Goal: Find specific page/section: Find specific page/section

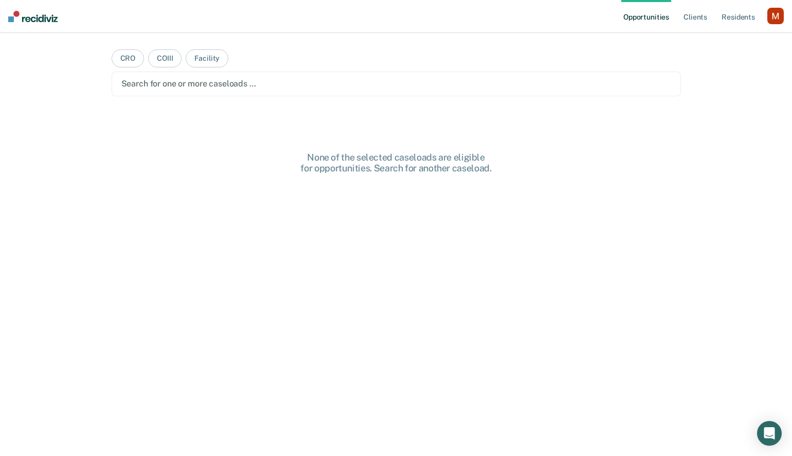
click at [136, 86] on div at bounding box center [396, 84] width 550 height 12
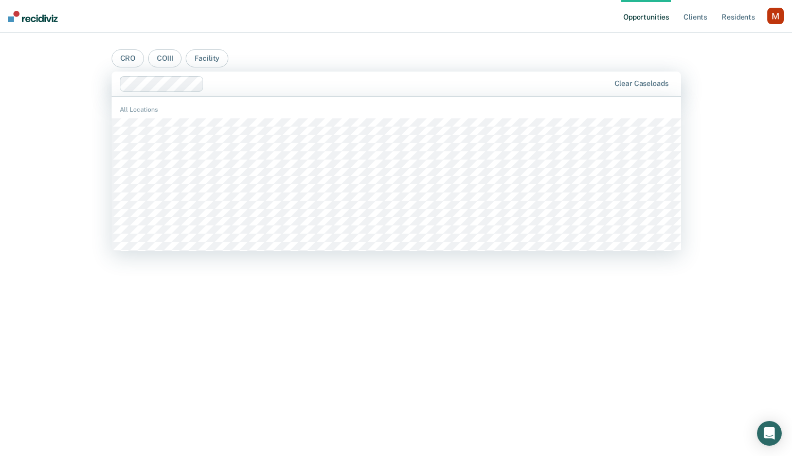
click at [228, 82] on div at bounding box center [408, 84] width 401 height 12
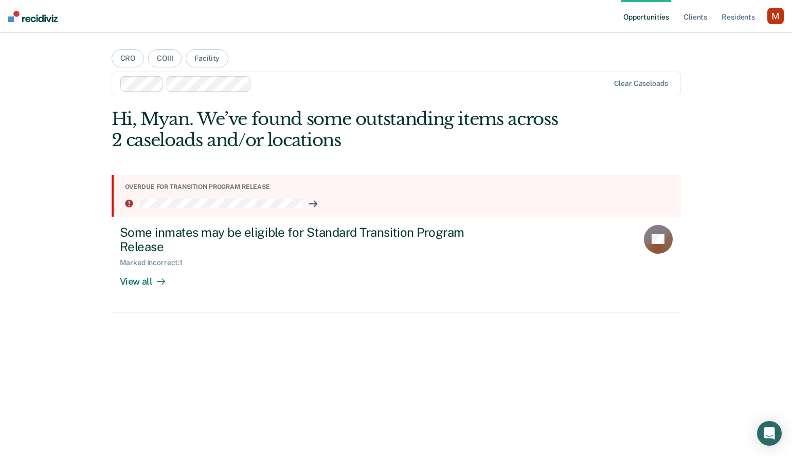
click at [768, 12] on div "button" at bounding box center [775, 16] width 16 height 16
click at [701, 43] on link "Profile" at bounding box center [734, 42] width 83 height 9
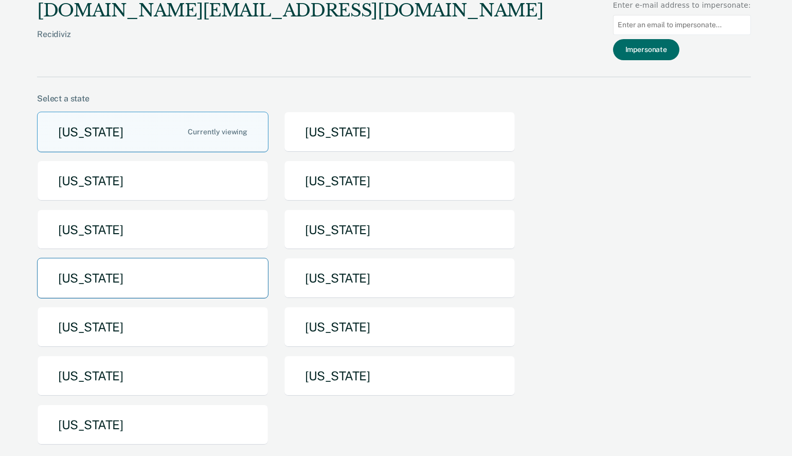
click at [193, 267] on button "[US_STATE]" at bounding box center [152, 278] width 231 height 41
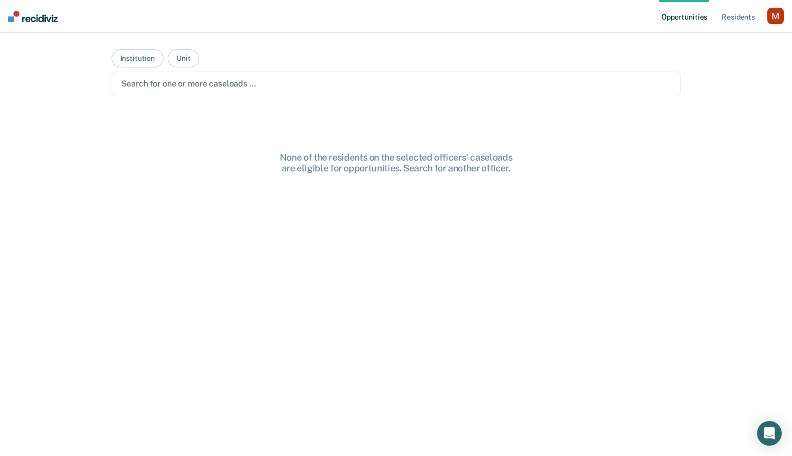
click at [147, 80] on div at bounding box center [396, 84] width 550 height 12
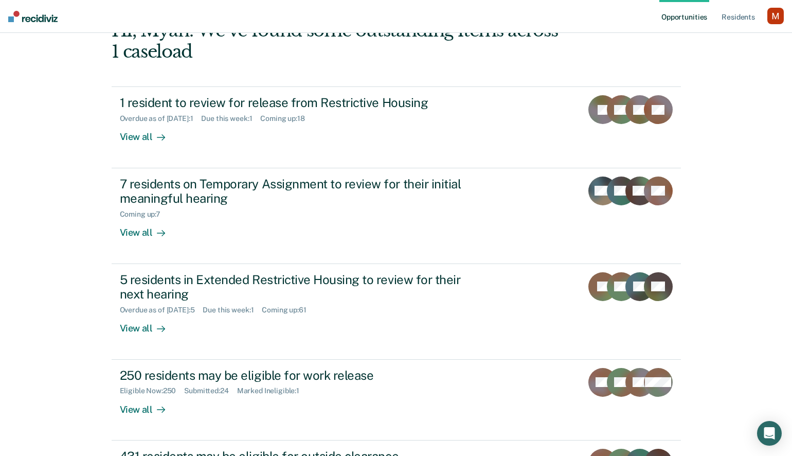
scroll to position [195, 0]
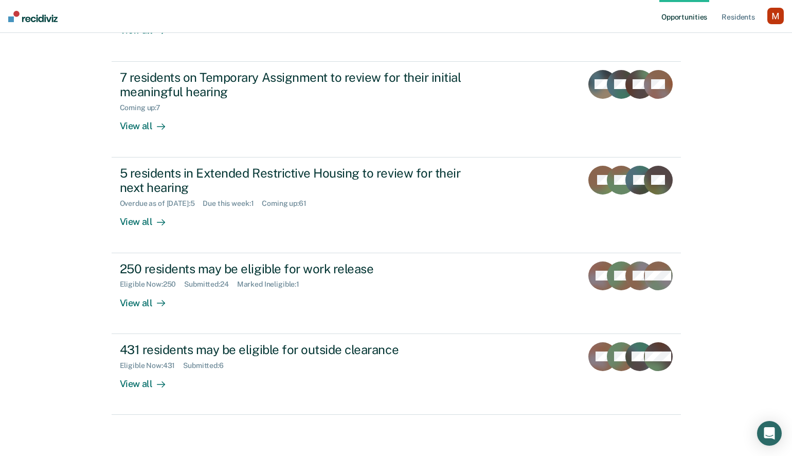
click at [769, 20] on div "button" at bounding box center [775, 16] width 16 height 16
click at [692, 42] on link "Profile" at bounding box center [731, 42] width 87 height 9
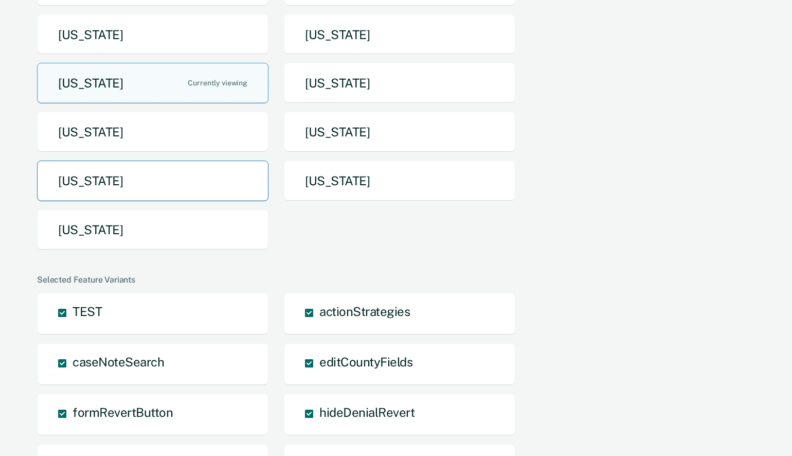
click at [175, 185] on button "[US_STATE]" at bounding box center [152, 180] width 231 height 41
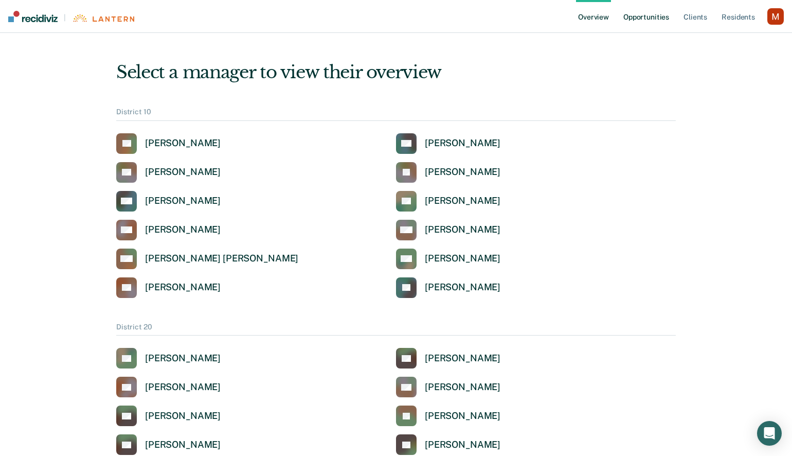
click at [655, 19] on link "Opportunities" at bounding box center [646, 16] width 50 height 33
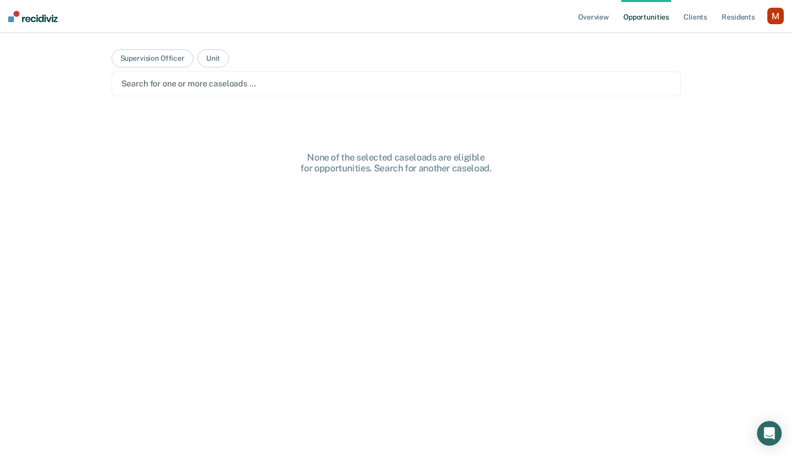
click at [210, 83] on div at bounding box center [396, 84] width 550 height 12
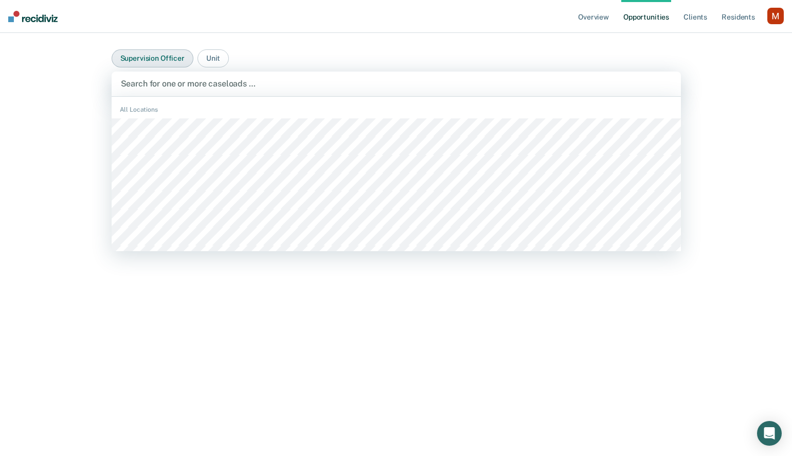
click at [151, 60] on button "Supervision Officer" at bounding box center [153, 58] width 82 height 18
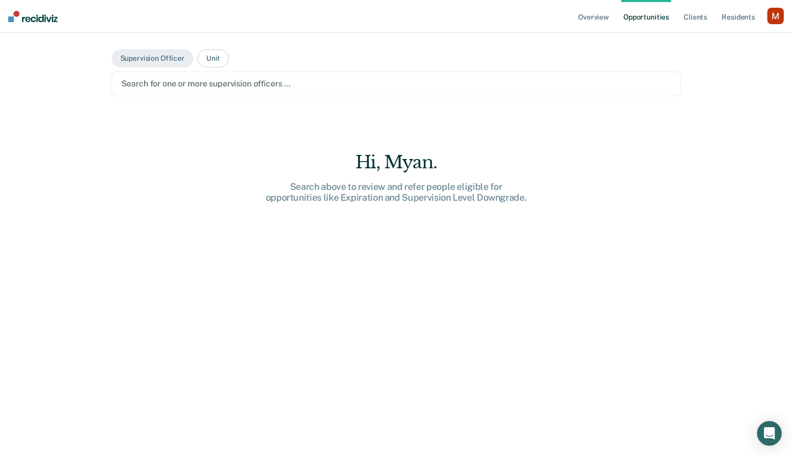
click at [156, 92] on div "Search for one or more supervision officers …" at bounding box center [396, 83] width 569 height 25
